Goal: Task Accomplishment & Management: Use online tool/utility

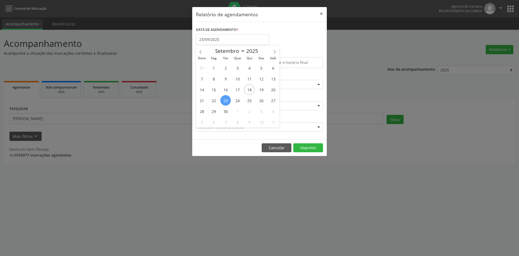
select select "8"
click at [237, 111] on span "1" at bounding box center [237, 111] width 11 height 11
type input "[DATE]"
click at [237, 111] on span "1" at bounding box center [237, 111] width 11 height 11
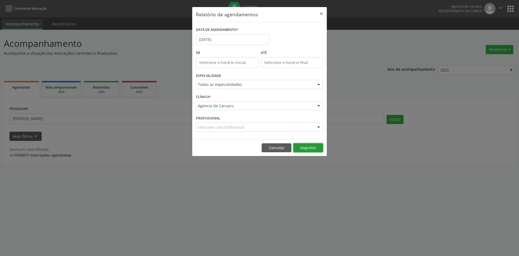
click at [309, 147] on button "Imprimir" at bounding box center [308, 147] width 30 height 9
click at [220, 37] on input "[DATE]" at bounding box center [232, 39] width 73 height 11
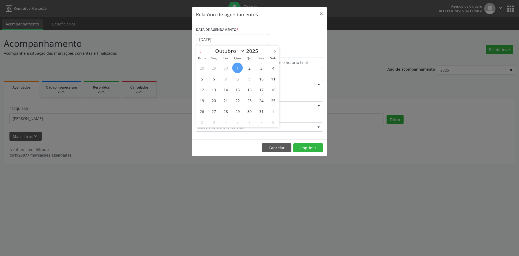
click at [199, 52] on icon at bounding box center [201, 52] width 4 height 4
select select "8"
click at [212, 100] on span "22" at bounding box center [214, 100] width 11 height 11
type input "22/09/2025"
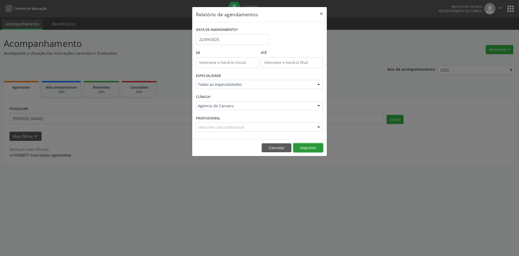
click at [304, 147] on button "Imprimir" at bounding box center [308, 147] width 30 height 9
click at [228, 37] on input "22/09/2025" at bounding box center [232, 39] width 73 height 11
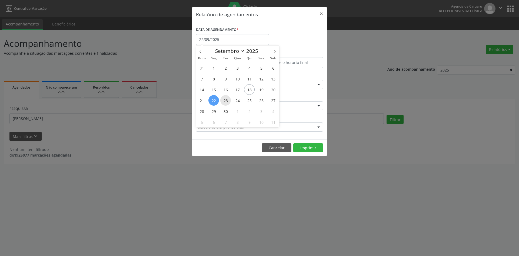
click at [228, 101] on span "23" at bounding box center [225, 100] width 11 height 11
type input "23/09/2025"
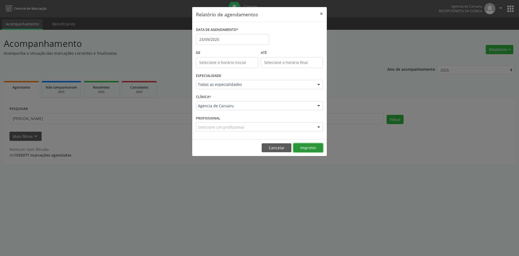
click at [312, 147] on button "Imprimir" at bounding box center [308, 147] width 30 height 9
